Goal: Find specific page/section: Find specific page/section

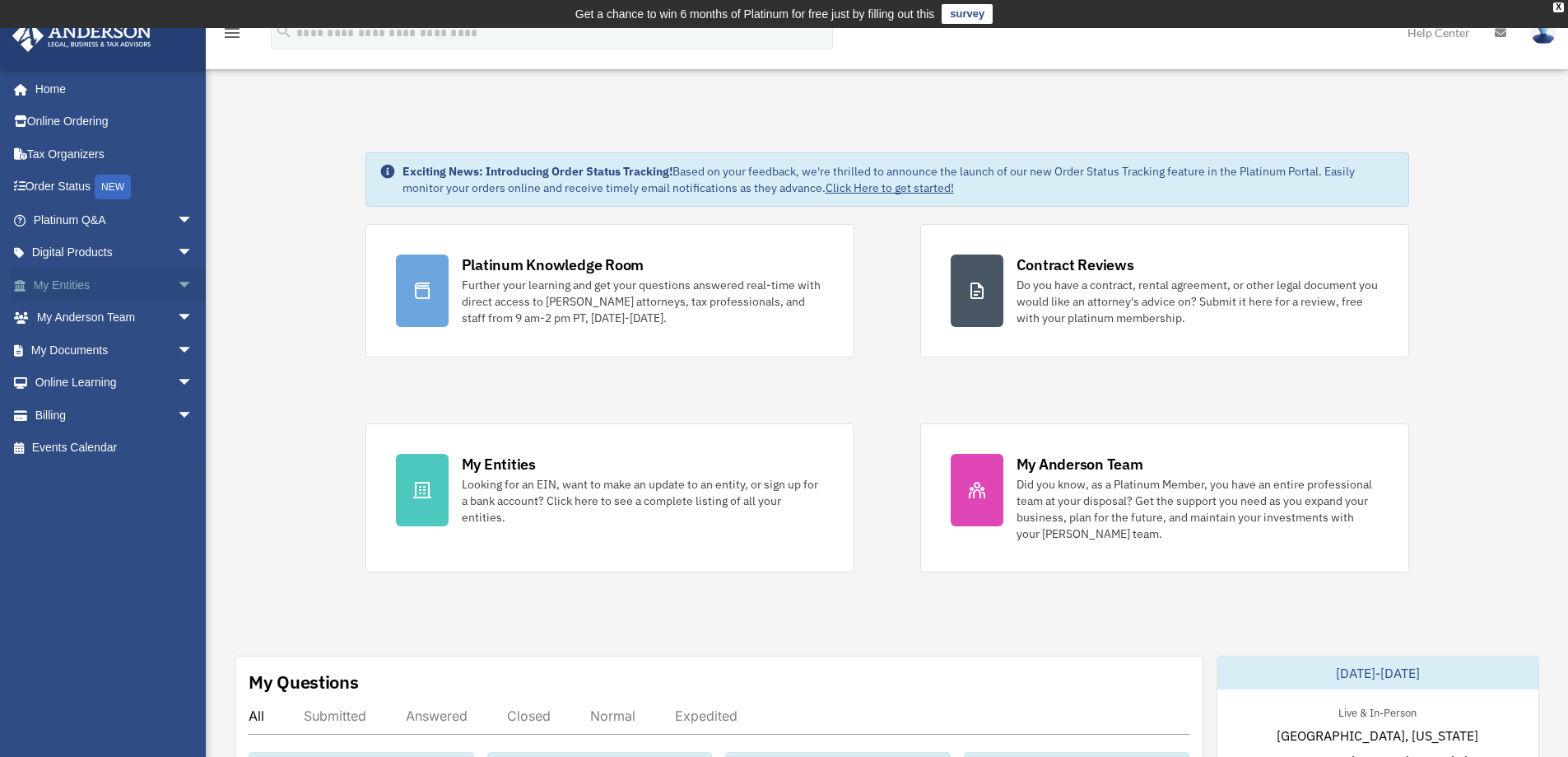
click at [177, 283] on span "arrow_drop_down" at bounding box center [193, 285] width 33 height 34
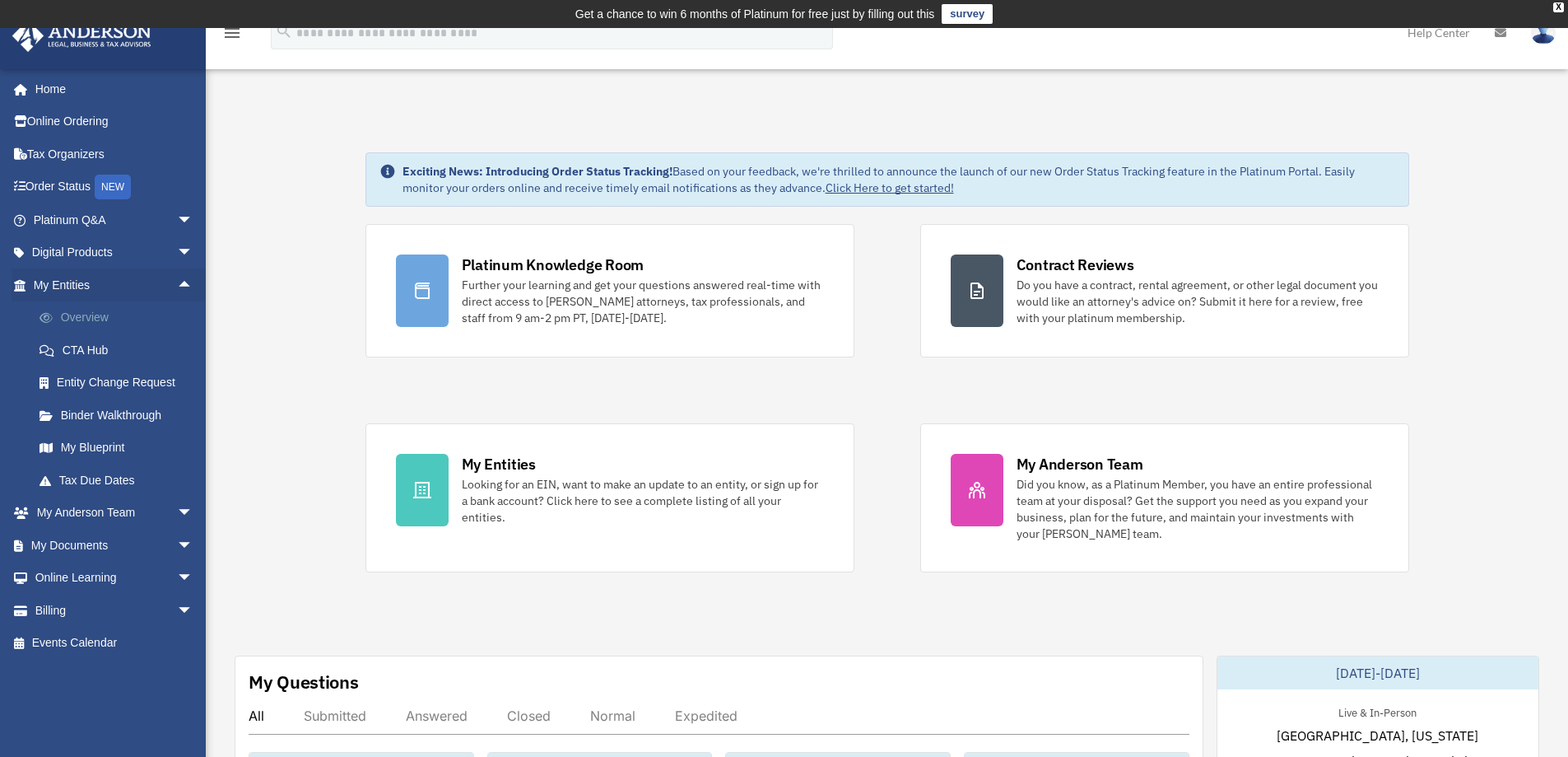
click at [107, 315] on link "Overview" at bounding box center [120, 317] width 195 height 33
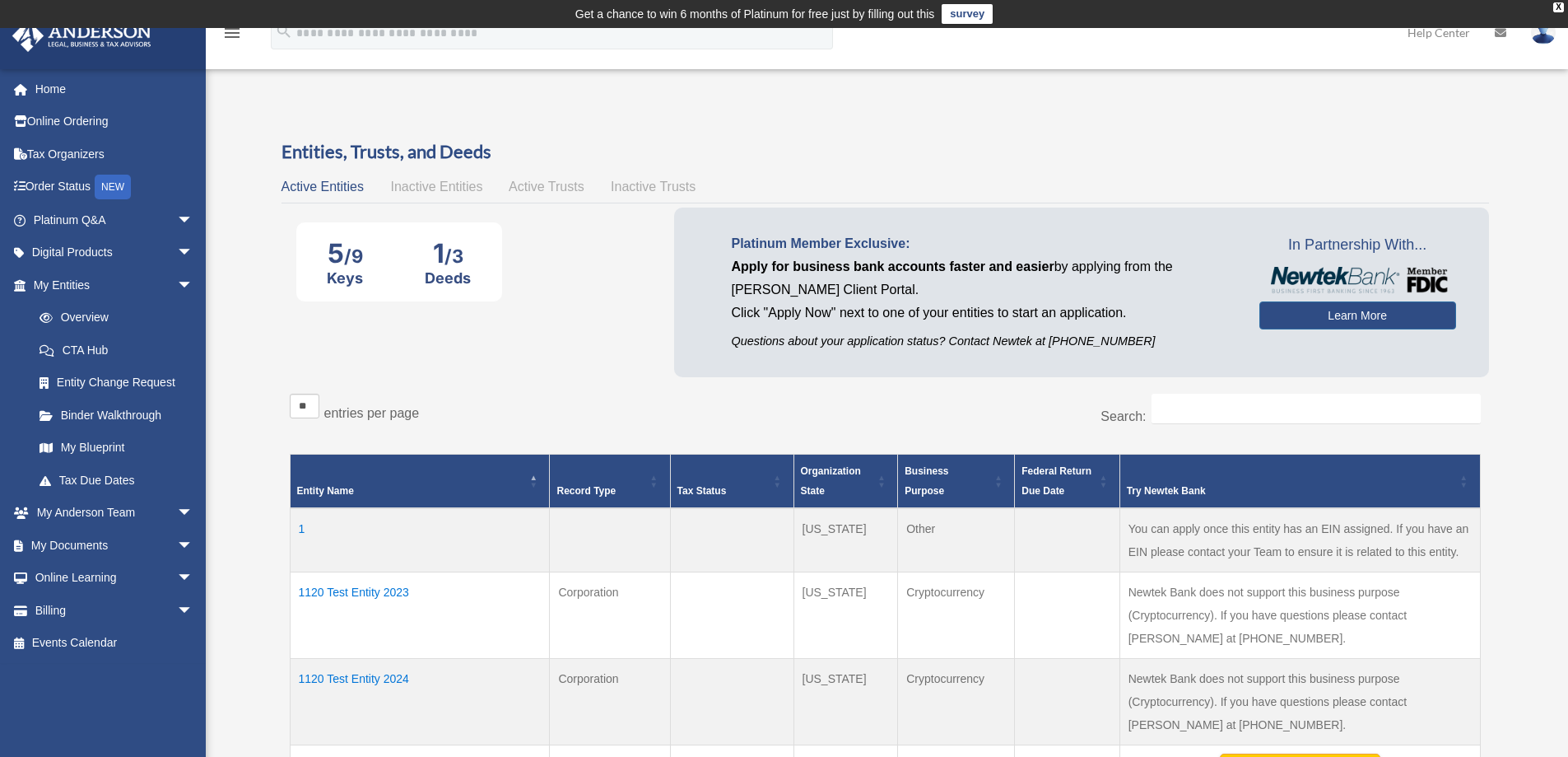
click at [546, 186] on span "Active Trusts" at bounding box center [546, 186] width 76 height 14
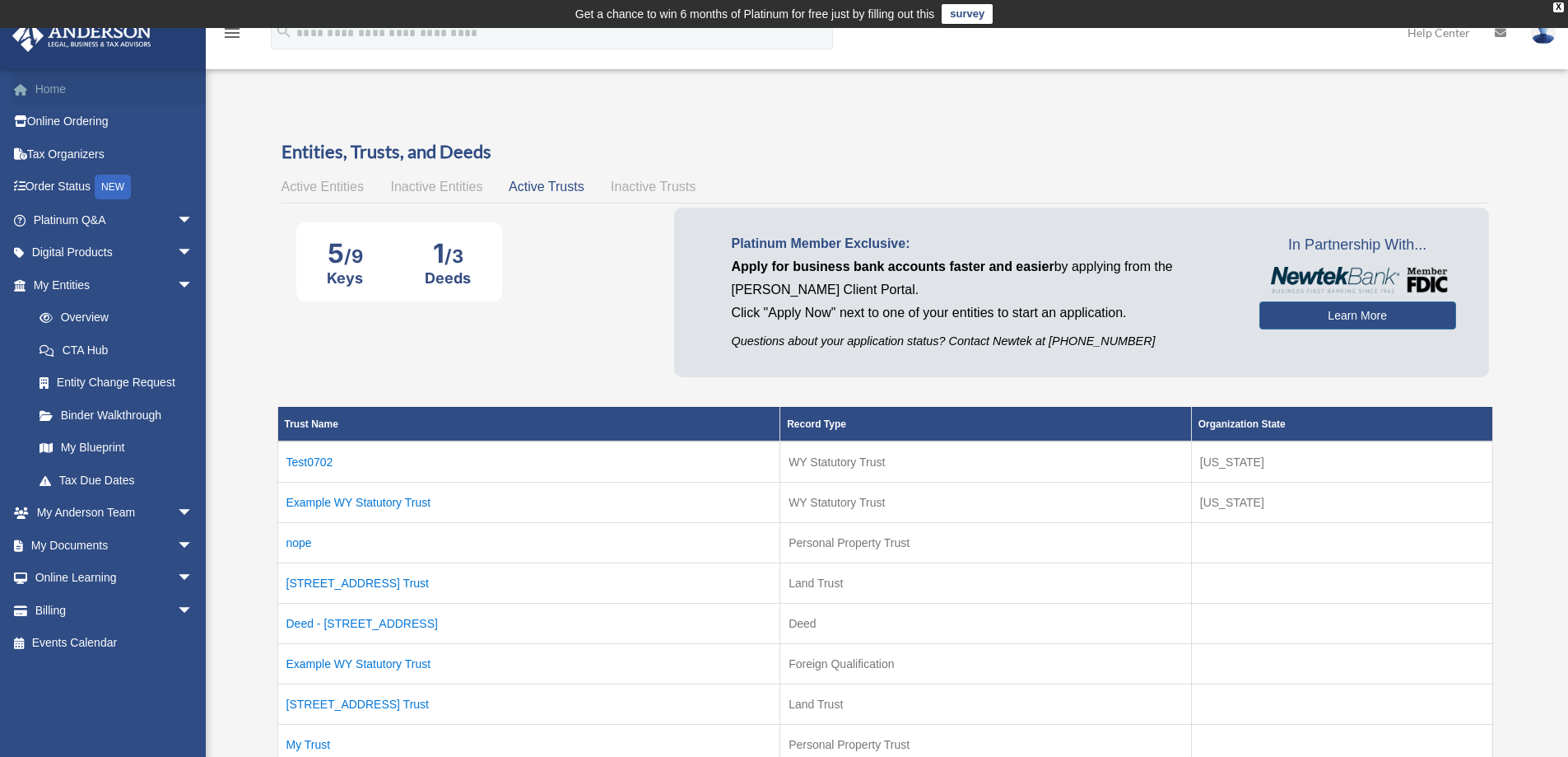
click at [39, 81] on link "Home" at bounding box center [115, 88] width 207 height 33
